Goal: Information Seeking & Learning: Learn about a topic

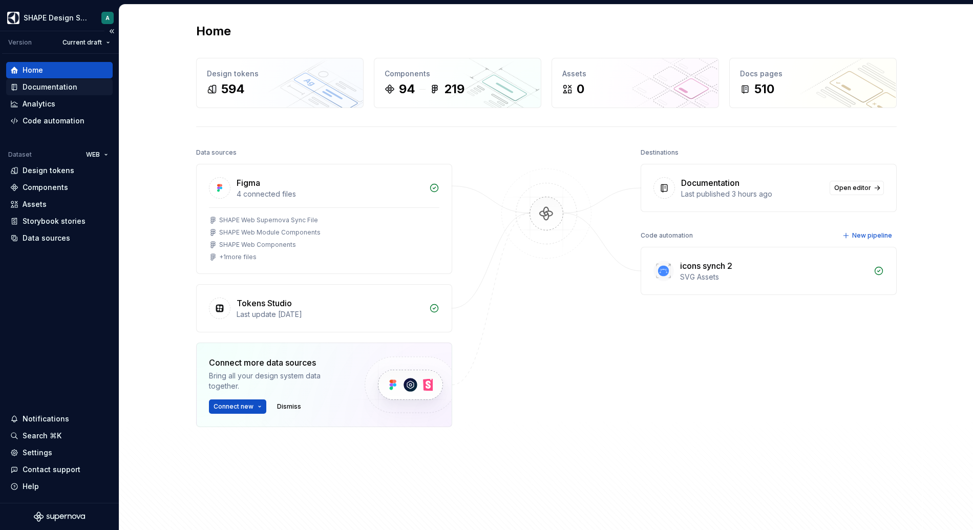
click at [40, 90] on div "Documentation" at bounding box center [50, 87] width 55 height 10
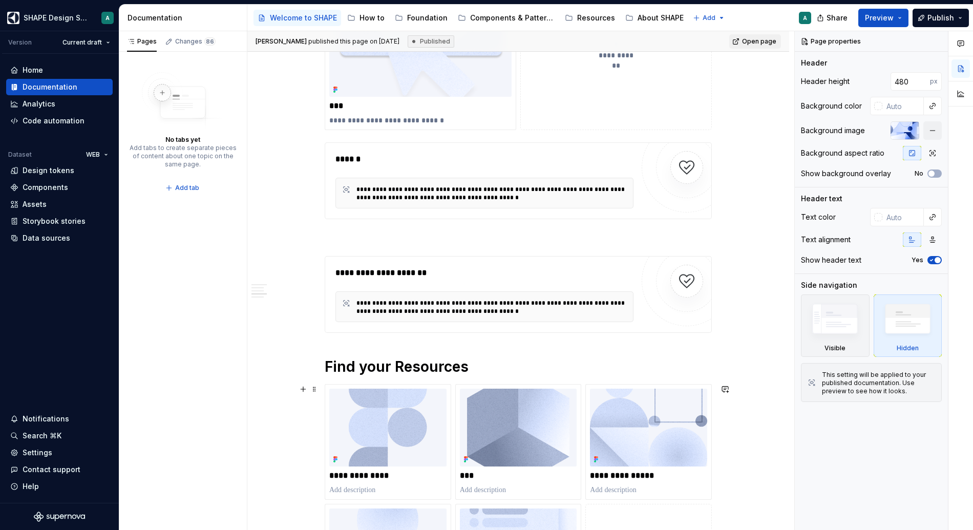
scroll to position [2139, 0]
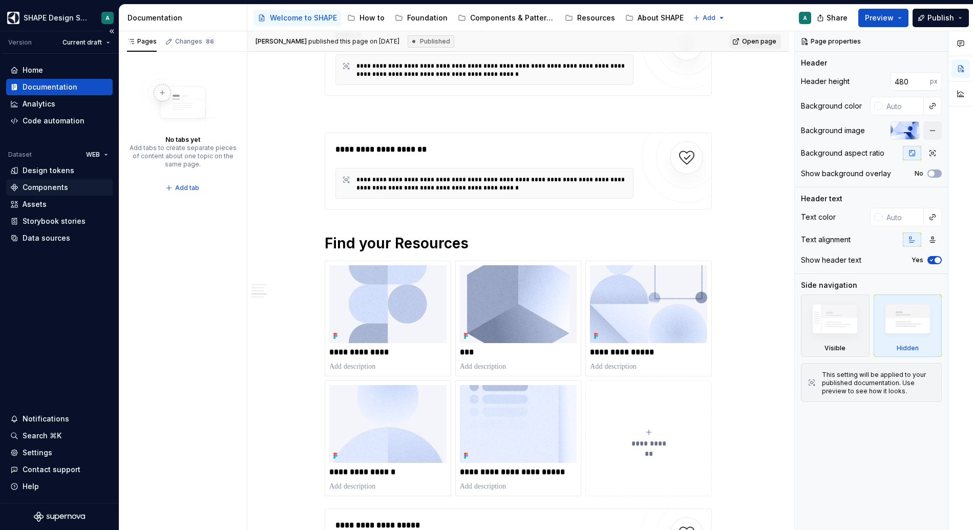
click at [64, 189] on div "Components" at bounding box center [46, 187] width 46 height 10
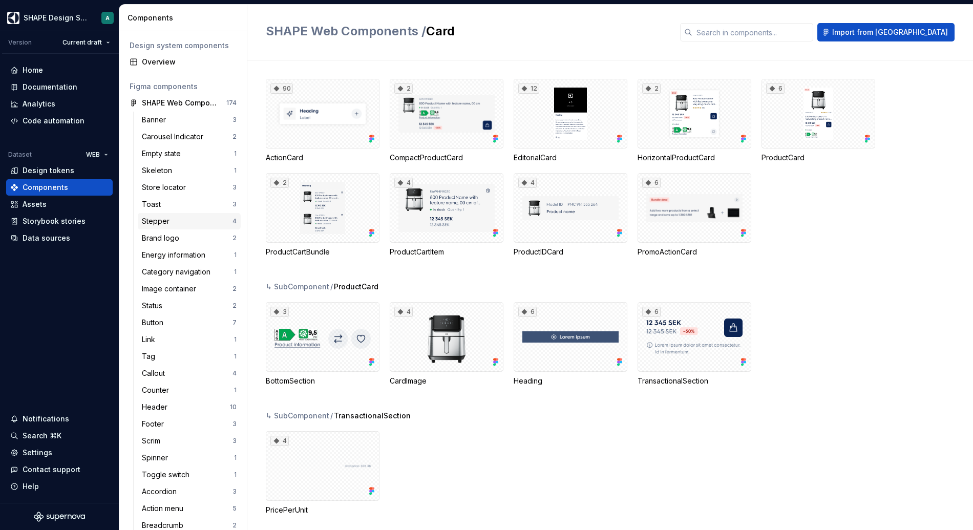
click at [188, 224] on div "Stepper" at bounding box center [187, 221] width 91 height 10
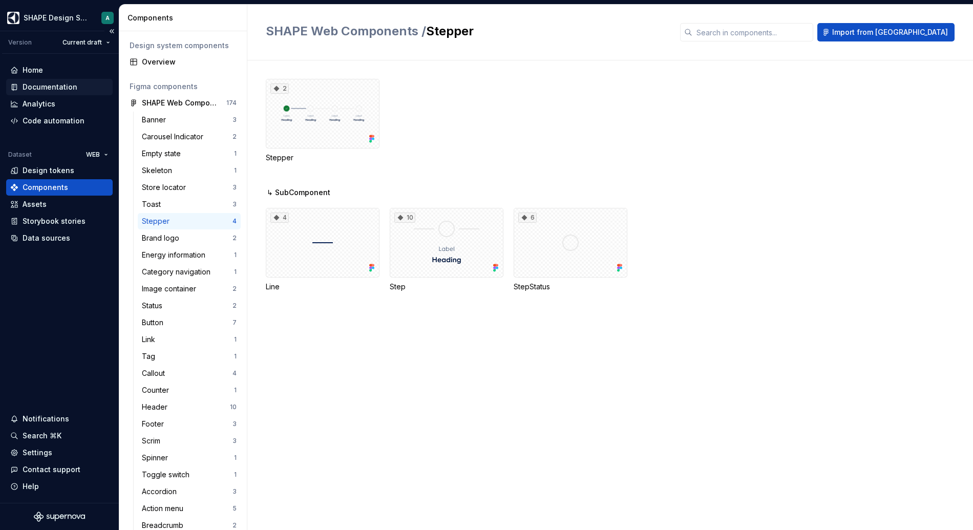
click at [59, 90] on div "Documentation" at bounding box center [50, 87] width 55 height 10
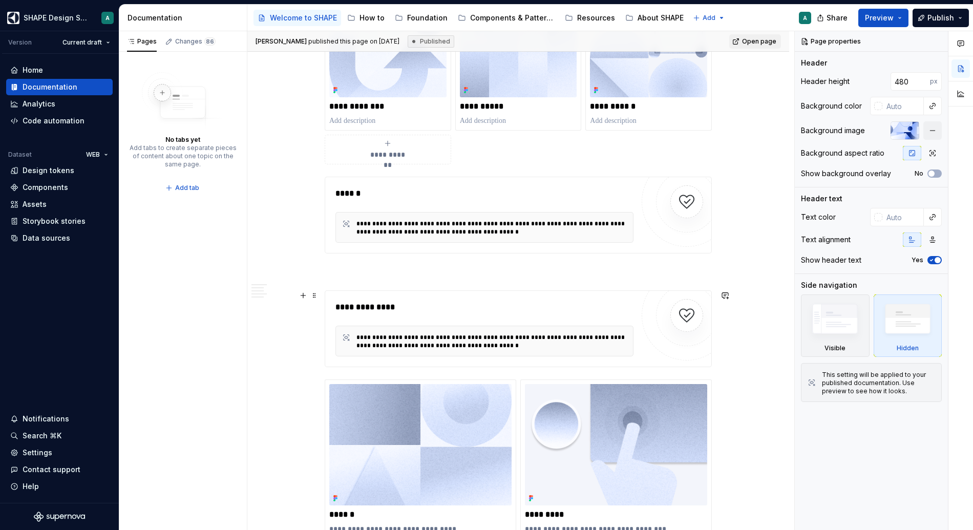
scroll to position [1243, 0]
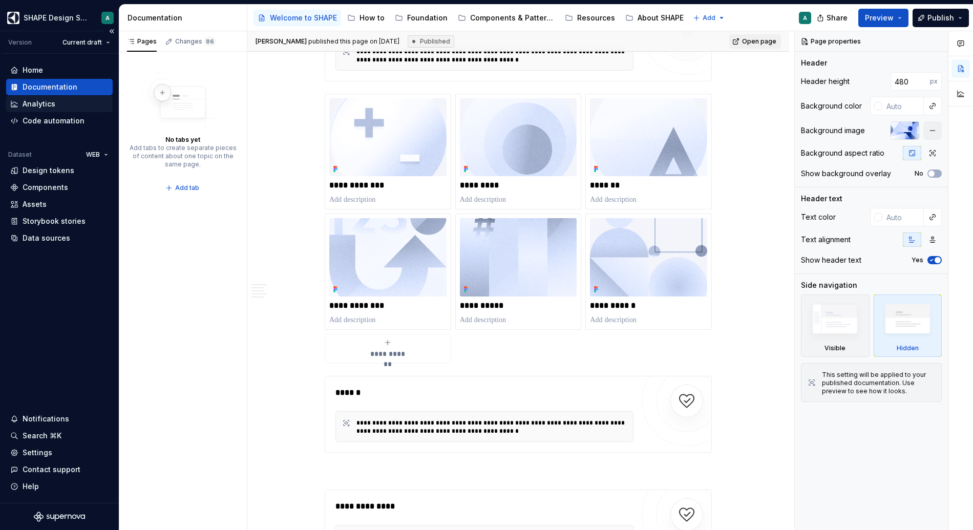
click at [54, 102] on div "Analytics" at bounding box center [39, 104] width 33 height 10
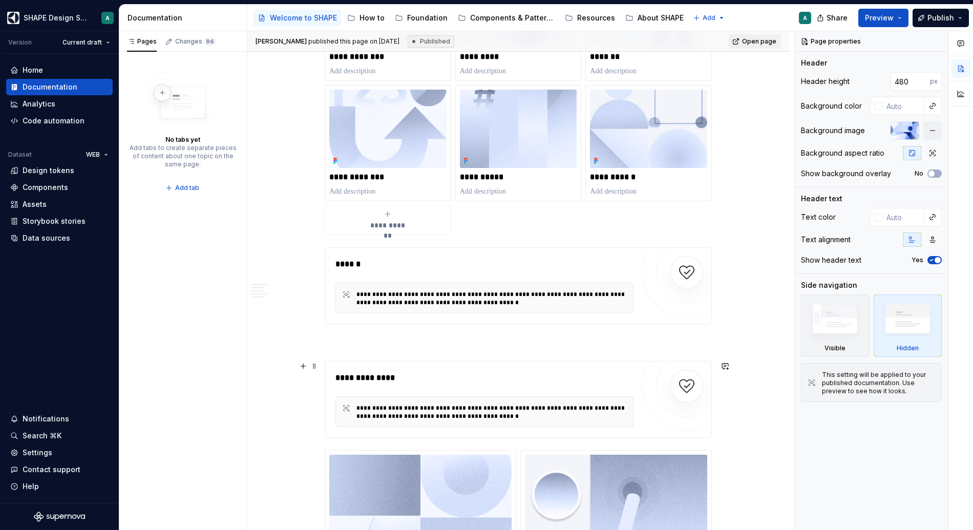
scroll to position [1314, 0]
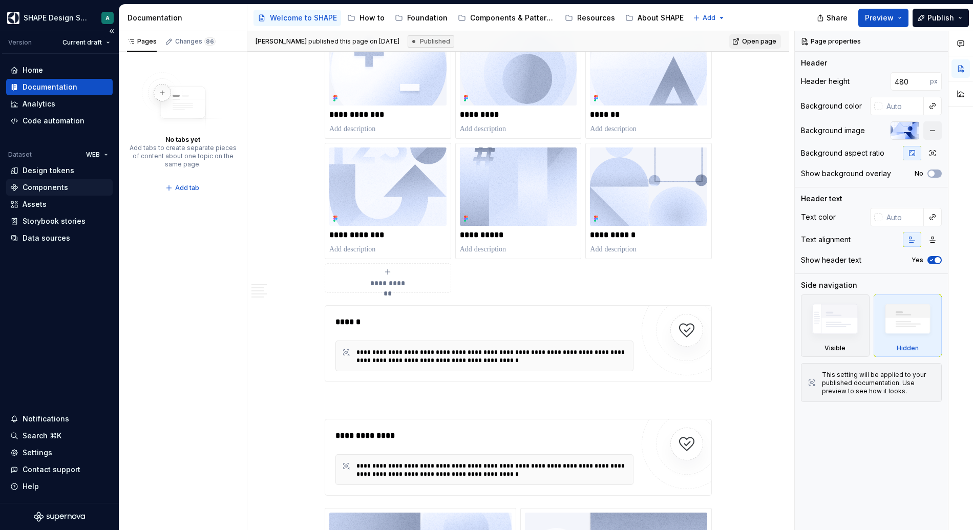
type textarea "*"
